Goal: Information Seeking & Learning: Learn about a topic

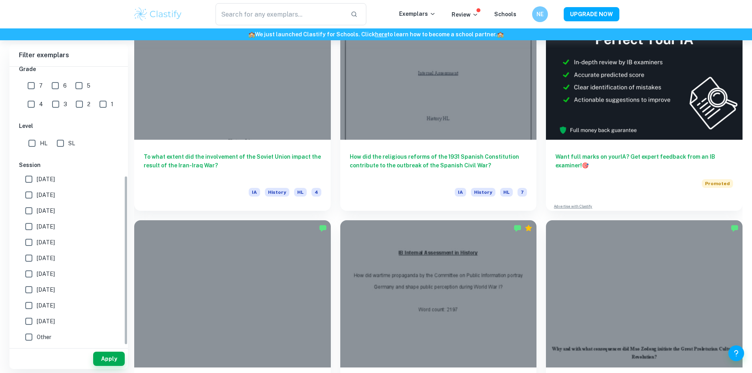
scroll to position [278, 0]
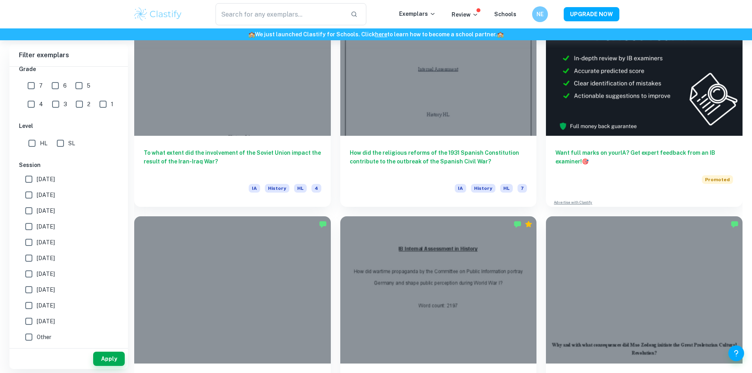
click at [60, 143] on input "SL" at bounding box center [61, 143] width 16 height 16
checkbox input "true"
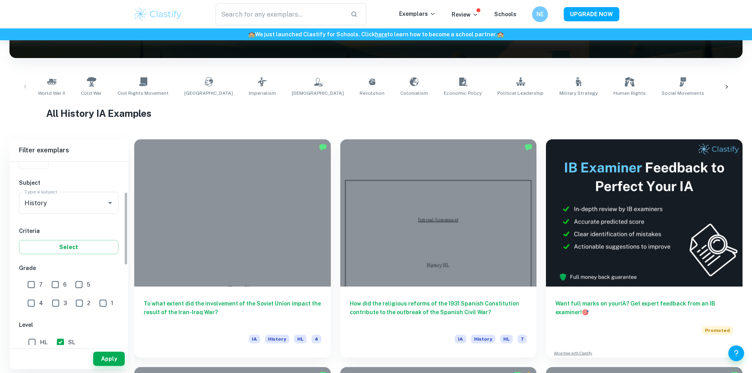
scroll to position [75, 0]
click at [53, 283] on input "6" at bounding box center [55, 284] width 16 height 16
checkbox input "true"
click at [34, 282] on input "7" at bounding box center [31, 284] width 16 height 16
checkbox input "true"
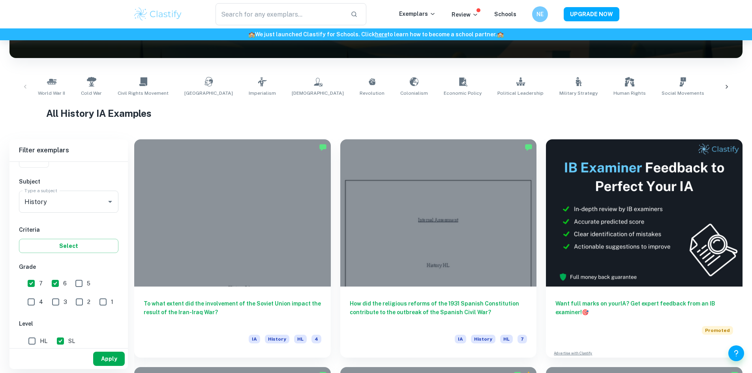
click at [104, 356] on button "Apply" at bounding box center [109, 359] width 32 height 14
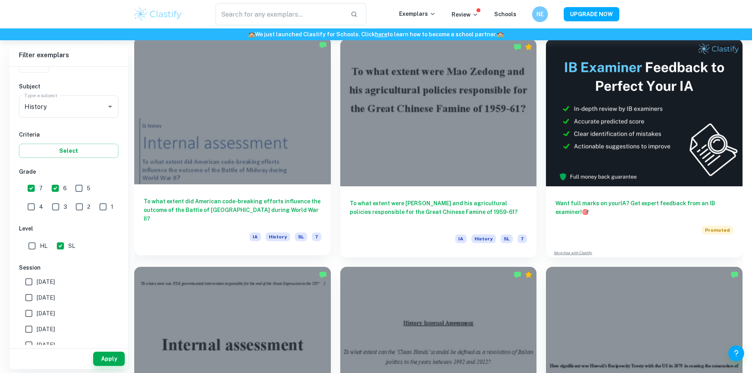
scroll to position [231, 0]
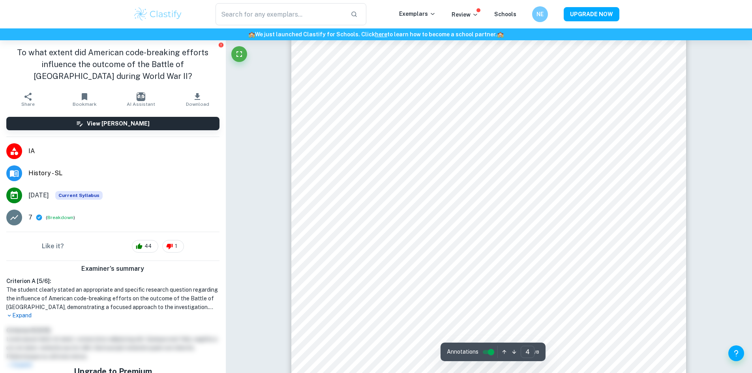
type input "3"
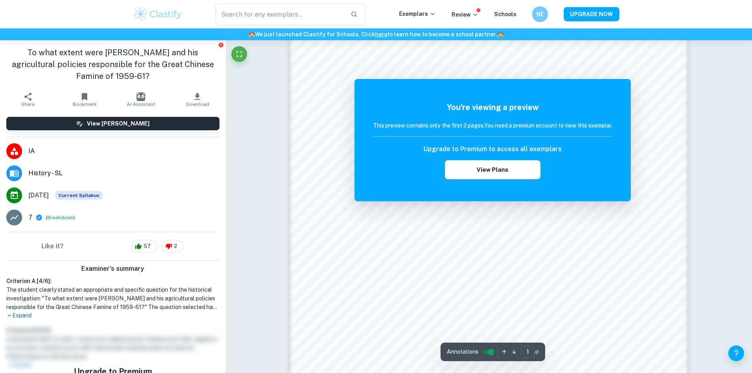
scroll to position [848, 0]
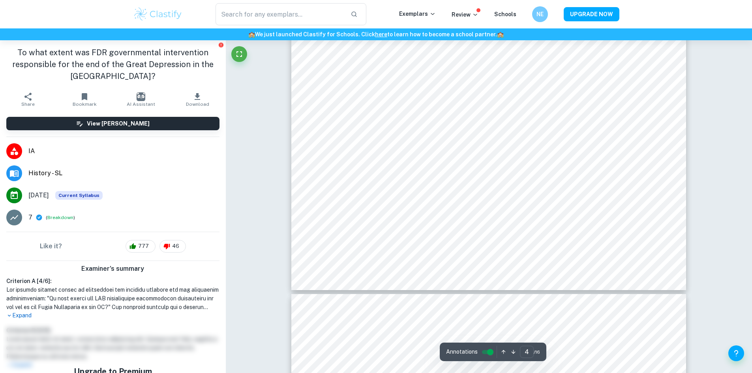
type input "5"
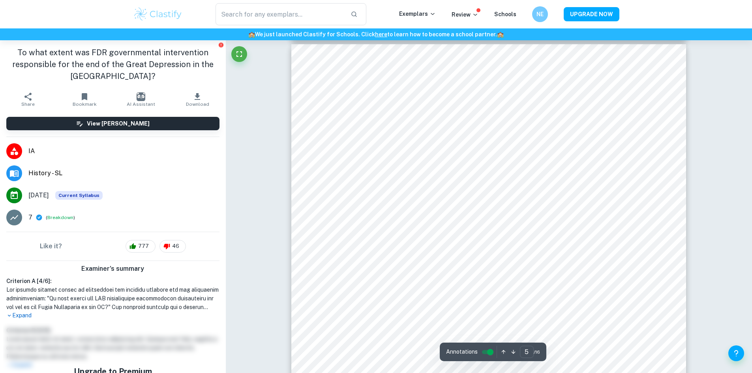
scroll to position [2198, 0]
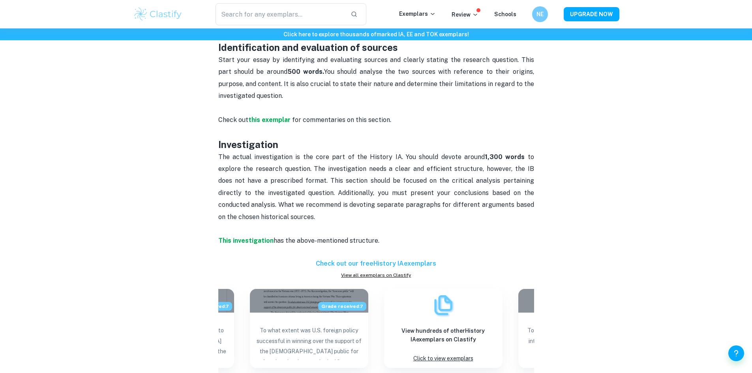
scroll to position [424, 0]
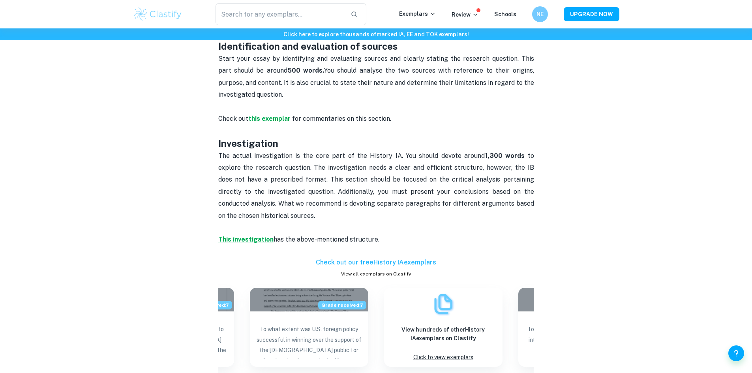
click at [246, 236] on strong "This investigation" at bounding box center [245, 240] width 55 height 8
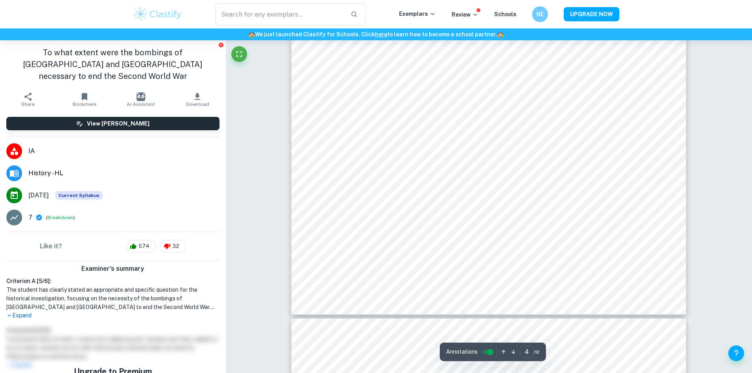
scroll to position [1915, 0]
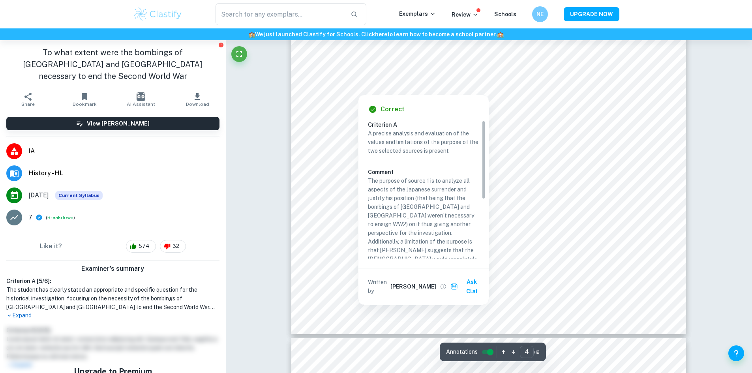
type input "5"
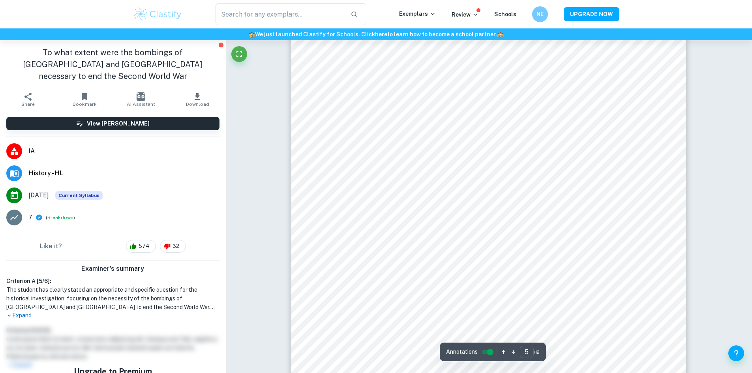
scroll to position [2266, 0]
